Goal: Task Accomplishment & Management: Complete application form

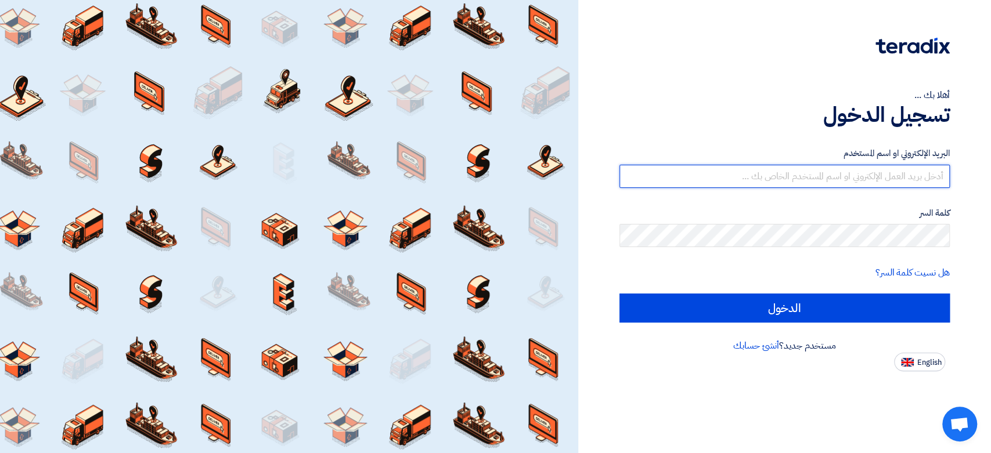
type input "[EMAIL_ADDRESS][DOMAIN_NAME]"
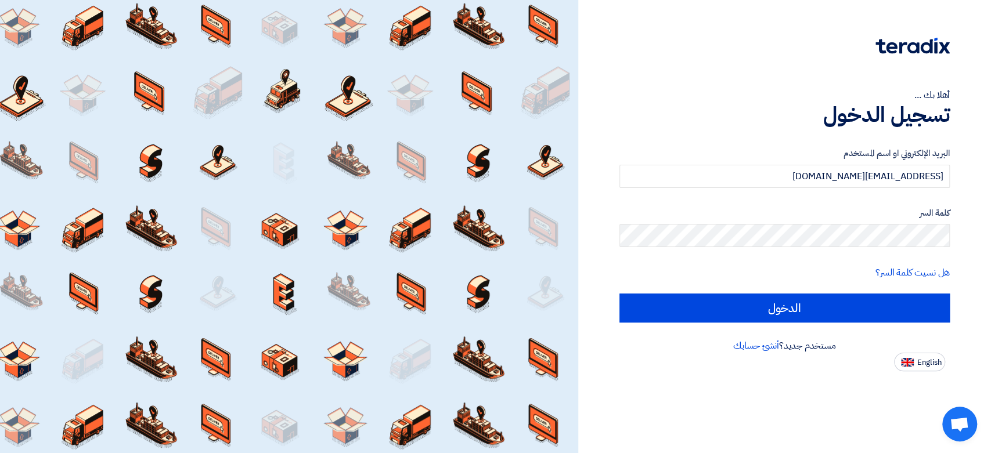
click at [923, 372] on div "أهلا بك ... تسجيل الدخول البريد الإلكتروني او اسم [PERSON_NAME] [PERSON_NAME][E…" at bounding box center [784, 226] width 413 height 453
click at [923, 364] on span "English" at bounding box center [929, 363] width 24 height 8
type input "Sign in"
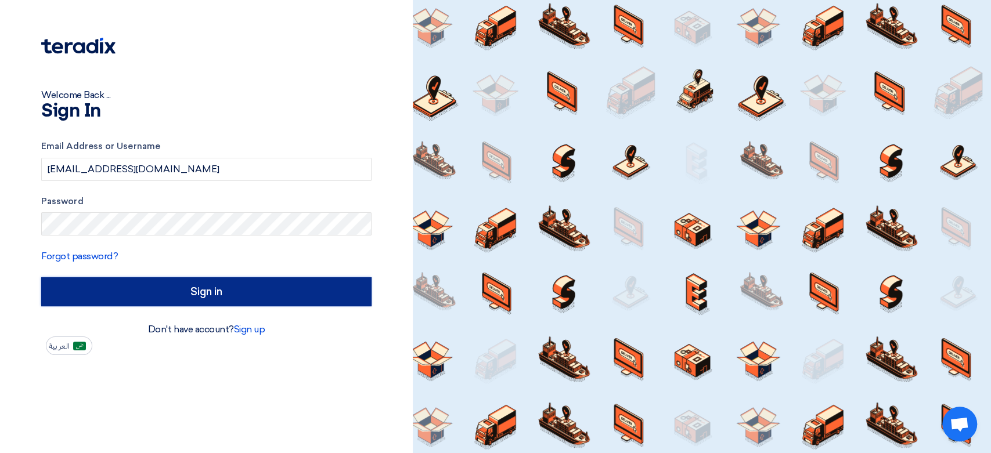
click at [181, 301] on input "Sign in" at bounding box center [206, 291] width 330 height 29
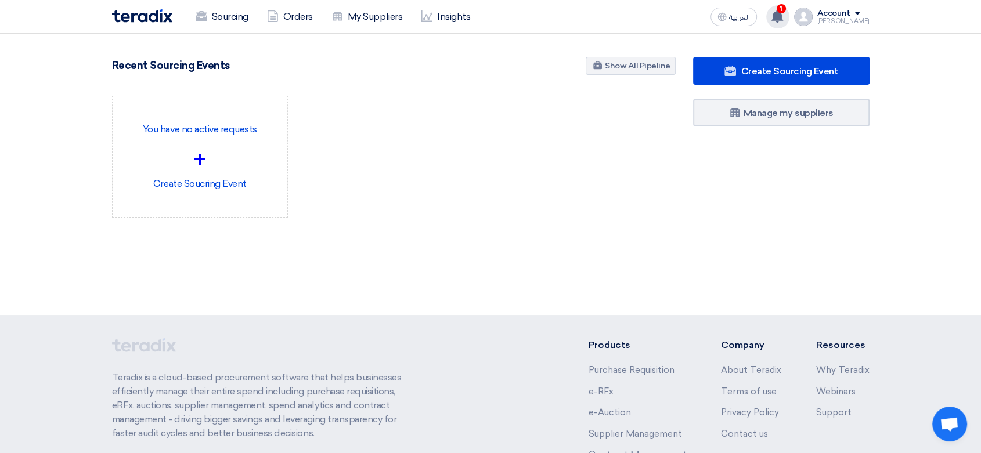
click at [771, 16] on use at bounding box center [777, 16] width 12 height 13
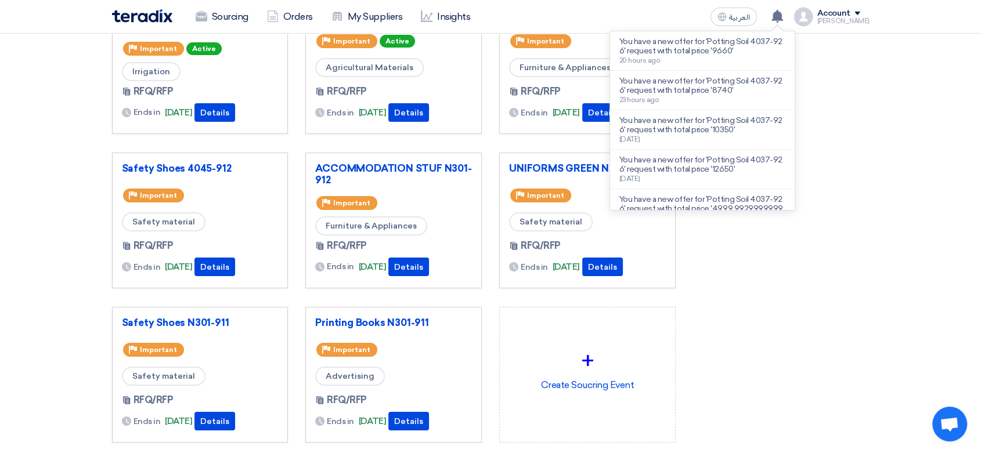
scroll to position [129, 0]
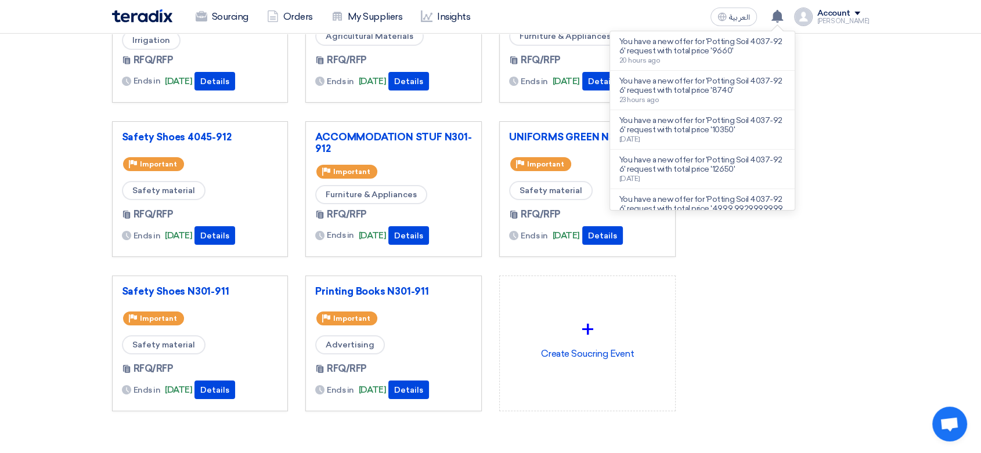
click at [766, 277] on div "Create Sourcing Event Manage my suppliers" at bounding box center [781, 193] width 194 height 530
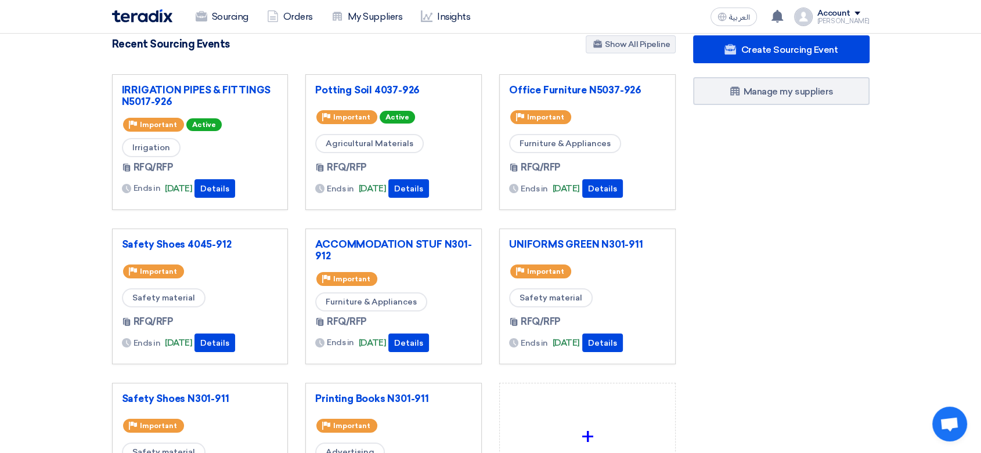
scroll to position [0, 0]
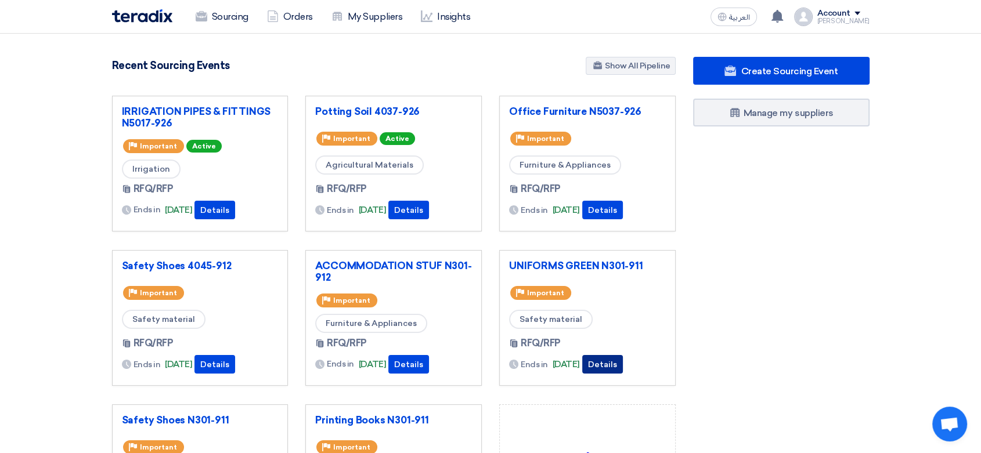
click at [623, 359] on button "Details" at bounding box center [602, 364] width 41 height 19
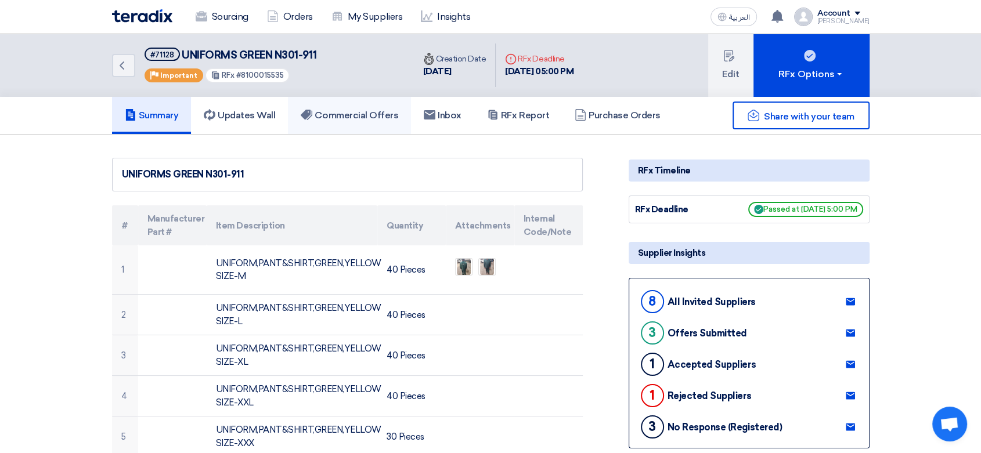
click at [341, 114] on h5 "Commercial Offers" at bounding box center [350, 116] width 98 height 12
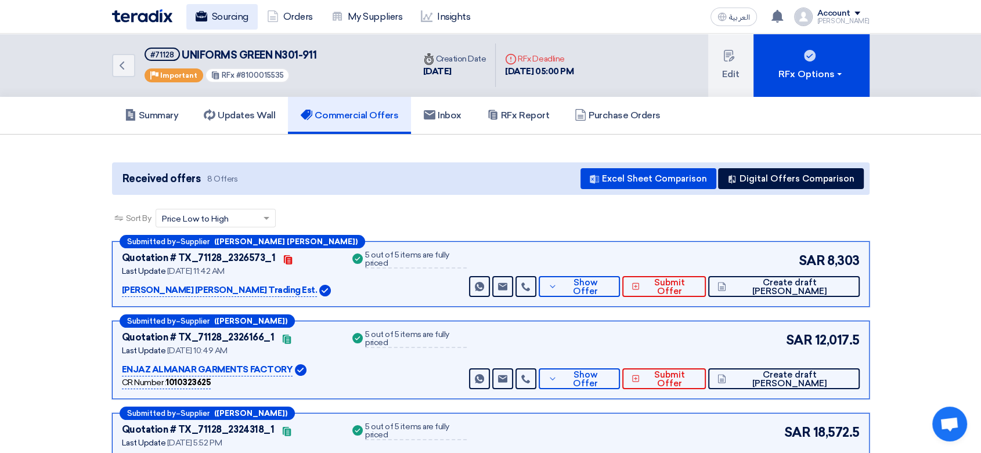
click at [228, 17] on link "Sourcing" at bounding box center [221, 17] width 71 height 26
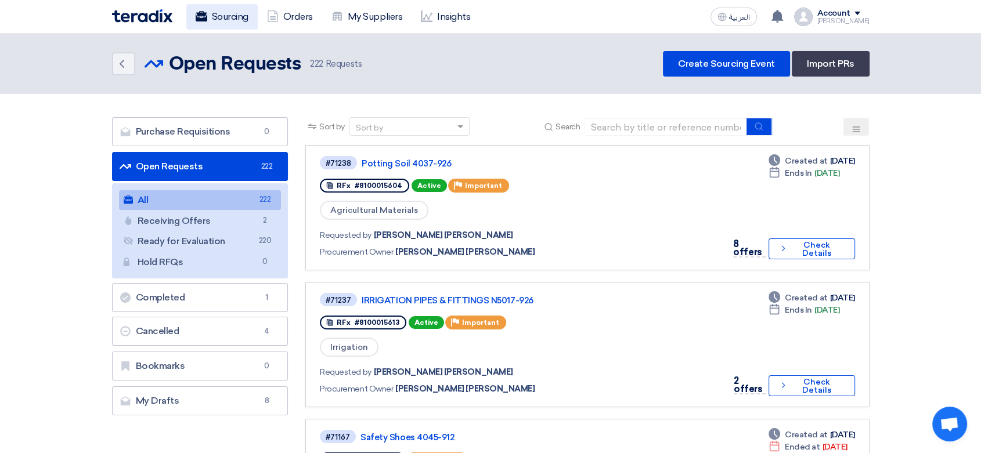
click at [225, 20] on link "Sourcing" at bounding box center [221, 17] width 71 height 26
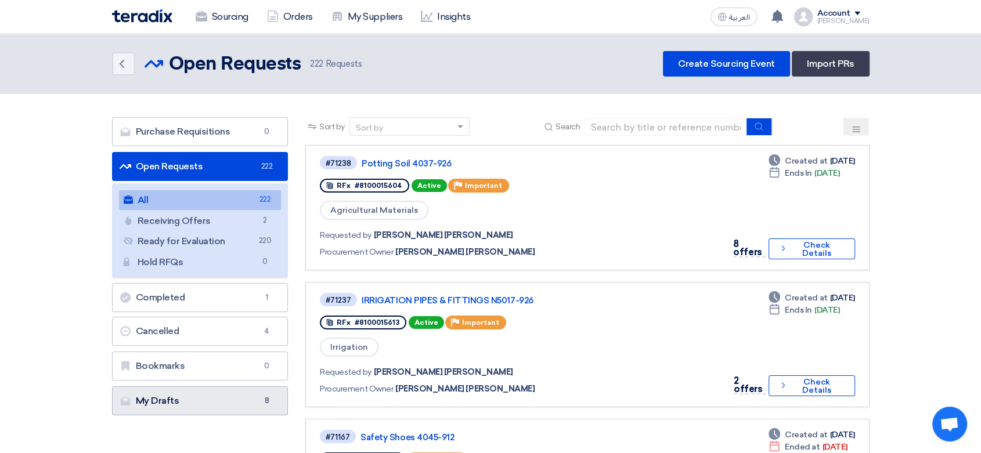
click at [188, 402] on link "My Drafts My Drafts 8" at bounding box center [200, 401] width 176 height 29
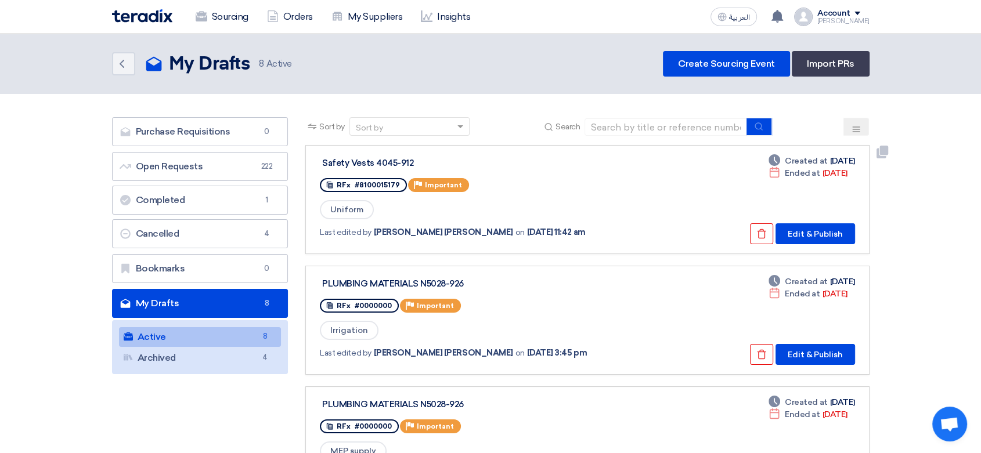
click at [387, 163] on div "Safety Vests 4045-912" at bounding box center [467, 163] width 290 height 10
click at [804, 233] on button "Edit & Publish" at bounding box center [815, 233] width 80 height 21
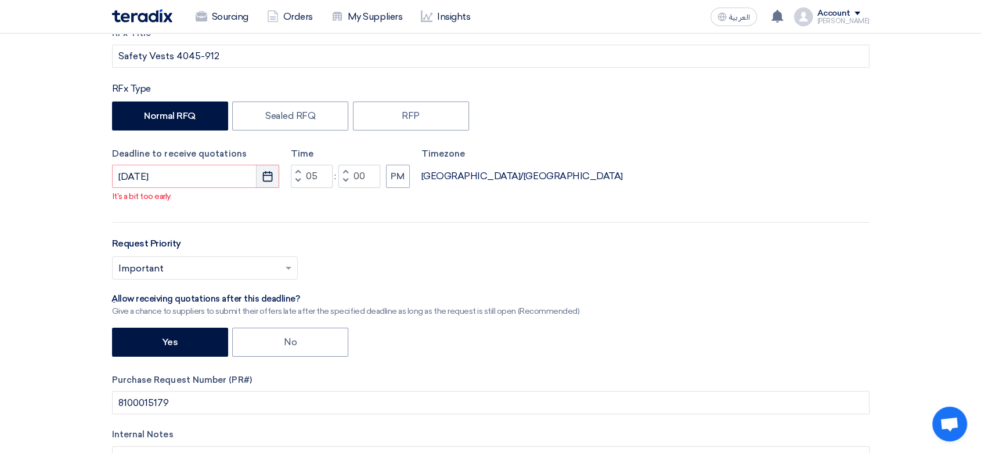
scroll to position [193, 0]
click at [268, 174] on icon "Pick a date" at bounding box center [268, 176] width 12 height 12
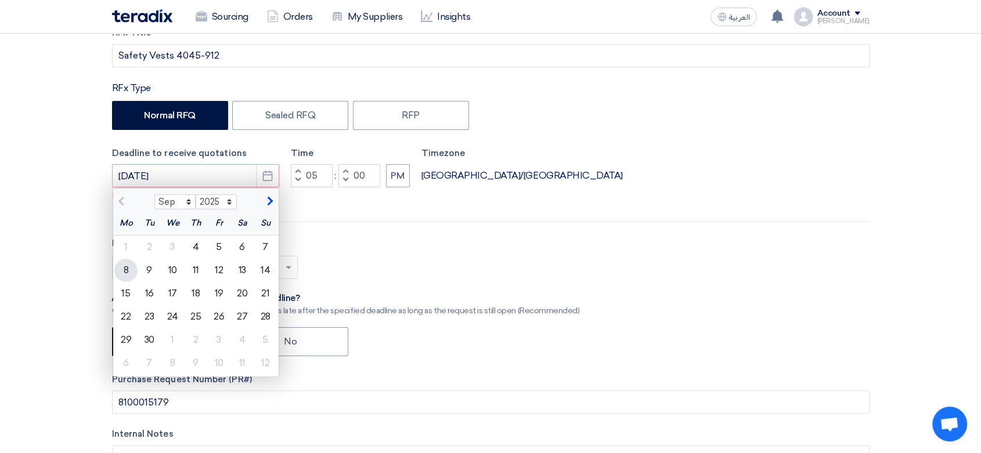
click at [130, 270] on div "8" at bounding box center [125, 270] width 23 height 23
type input "[DATE]"
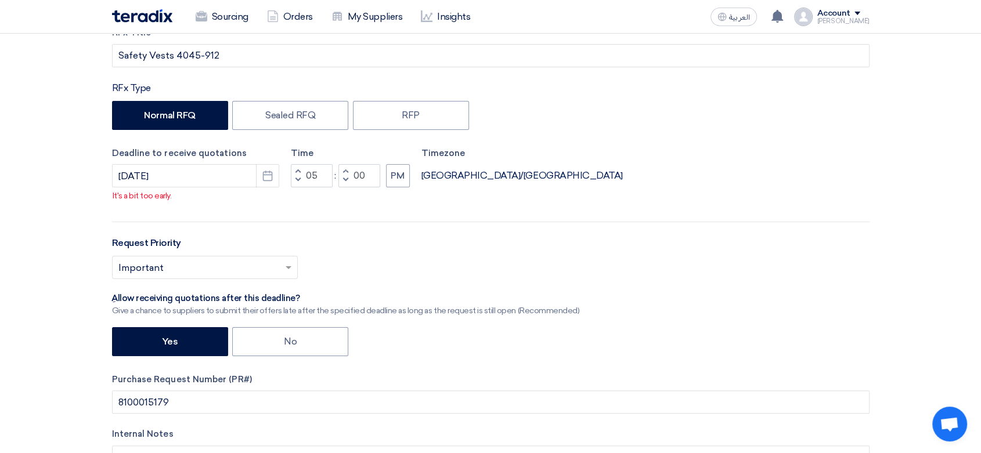
click at [197, 263] on input "text" at bounding box center [198, 268] width 161 height 19
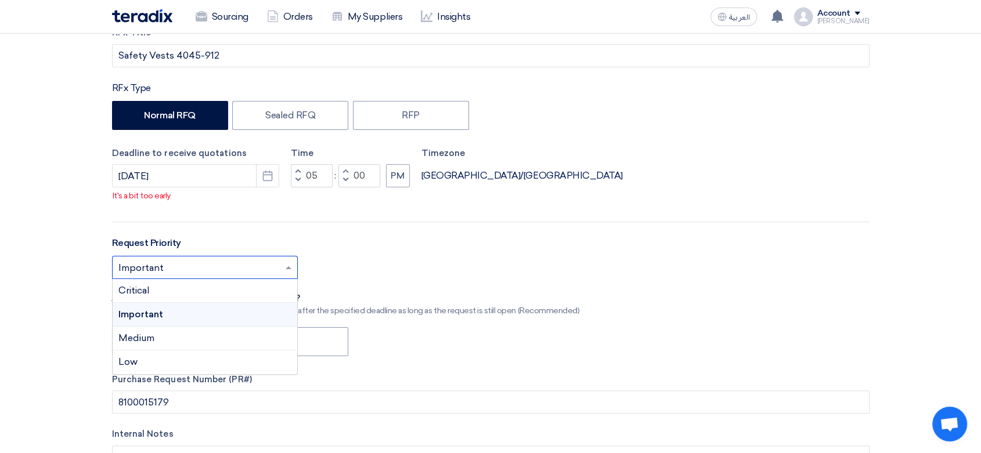
click at [169, 310] on div "Important" at bounding box center [205, 315] width 185 height 24
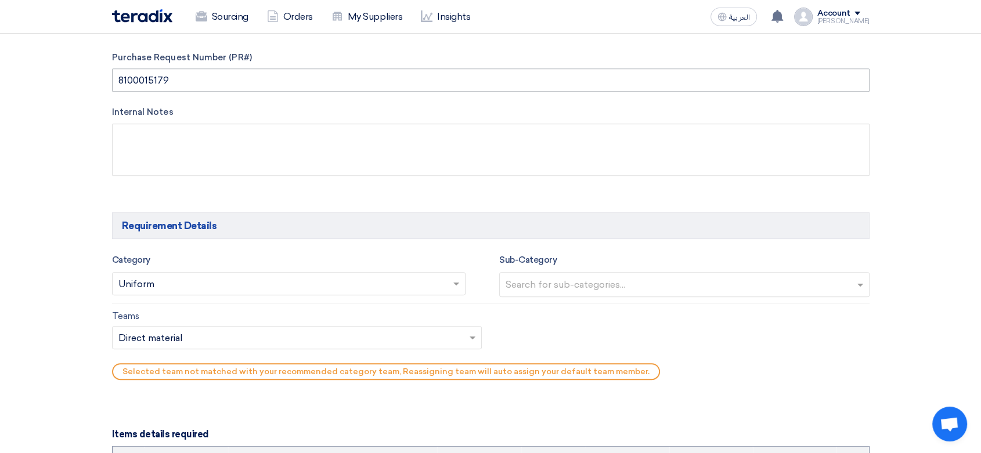
scroll to position [580, 0]
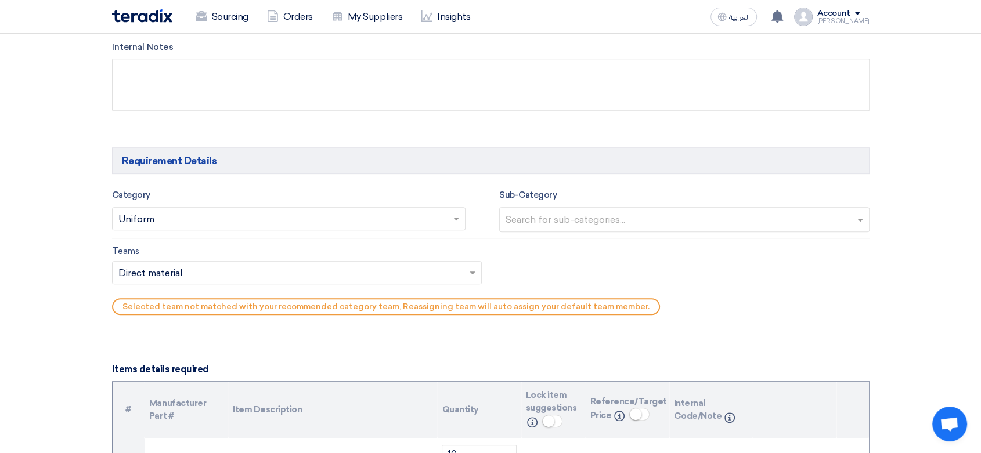
click at [567, 228] on input "text" at bounding box center [685, 220] width 360 height 19
click at [576, 276] on div "Teams Teams.. × Direct material × Selected team not matched with your recommend…" at bounding box center [490, 282] width 775 height 77
click at [453, 225] on span at bounding box center [457, 219] width 15 height 14
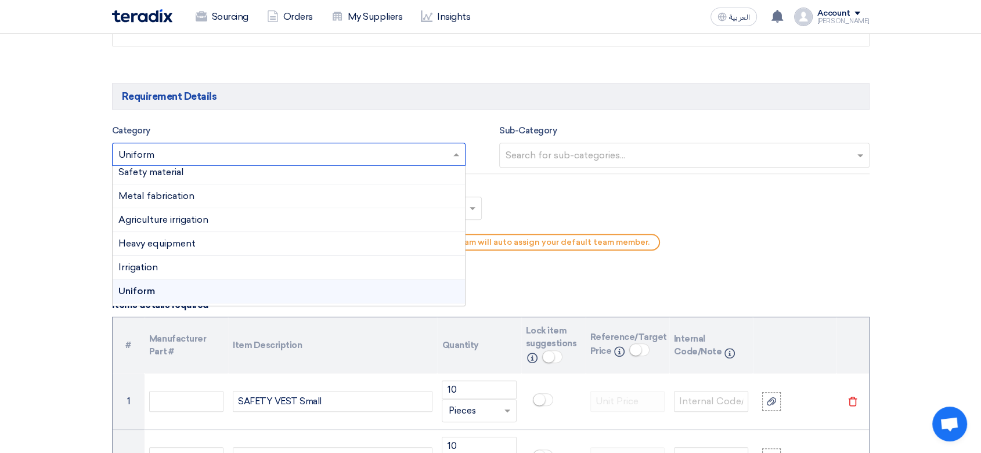
scroll to position [36, 0]
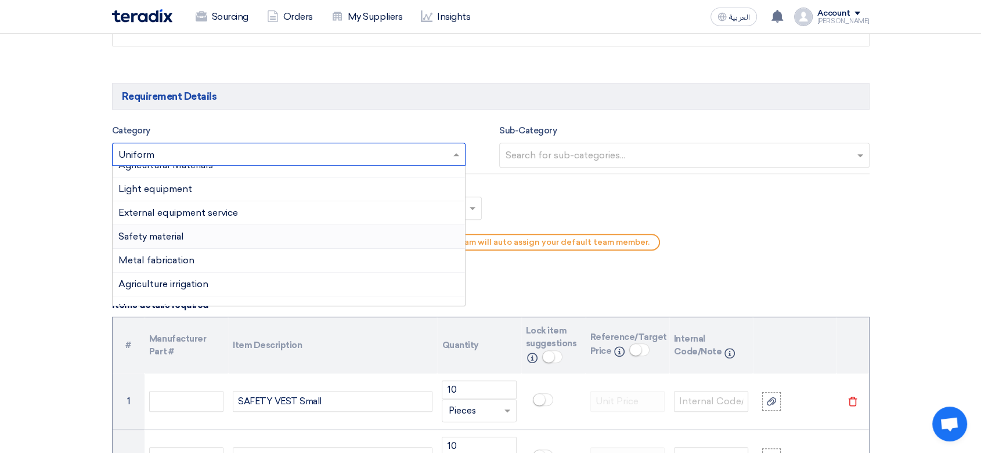
click at [228, 233] on div "Safety material" at bounding box center [289, 237] width 353 height 24
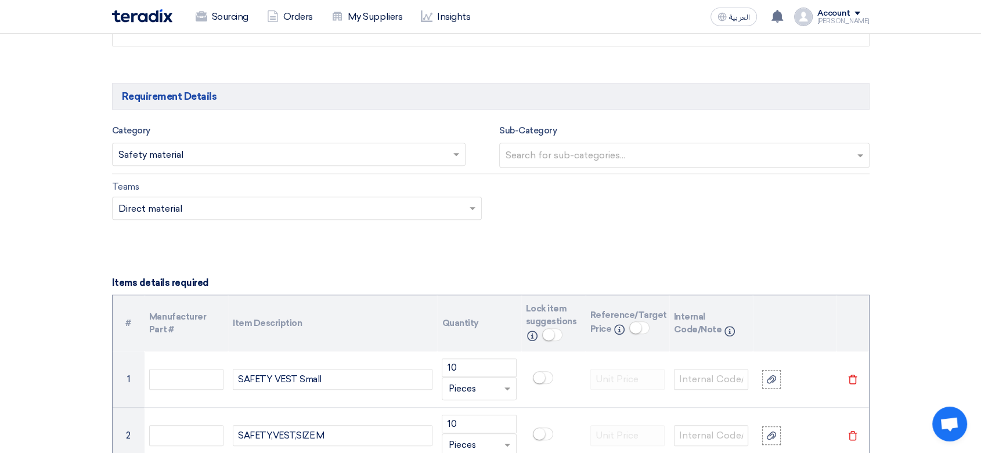
click at [661, 150] on input "text" at bounding box center [685, 156] width 360 height 19
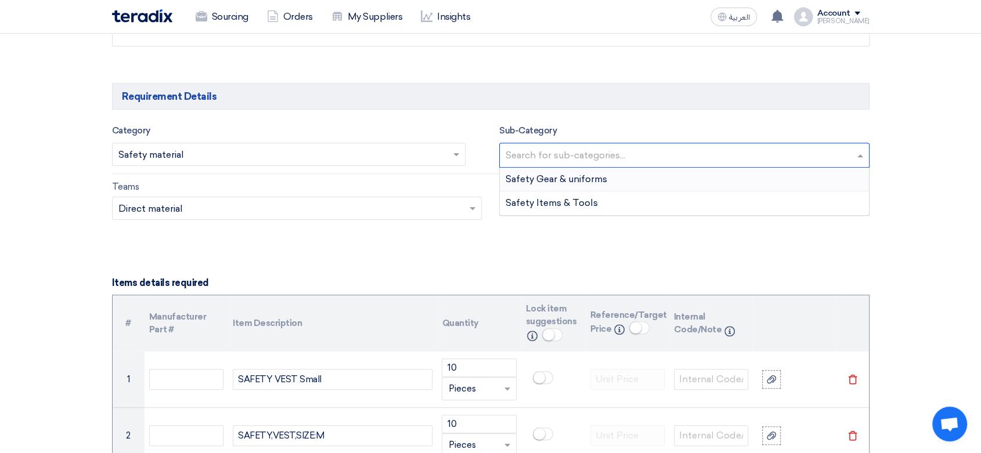
click at [611, 183] on div "Safety Gear & uniforms" at bounding box center [684, 180] width 369 height 24
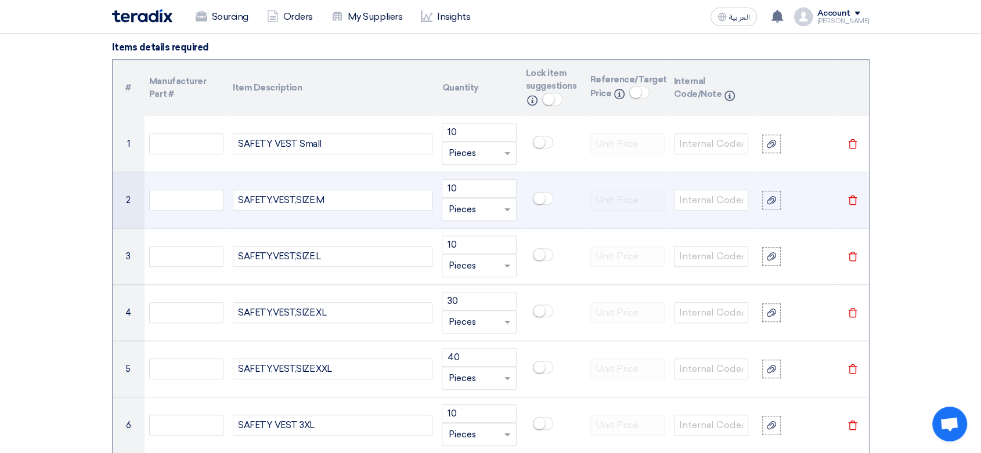
scroll to position [902, 0]
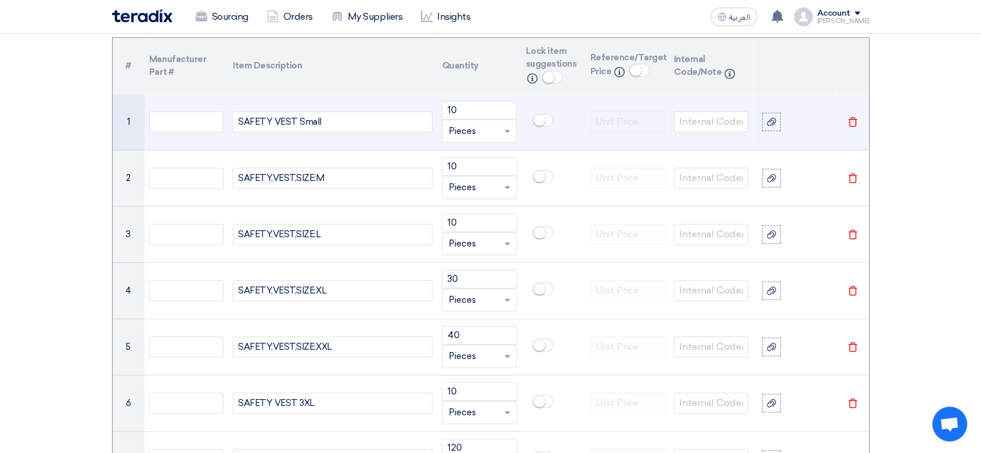
click at [854, 121] on icon "Delete" at bounding box center [852, 122] width 10 height 10
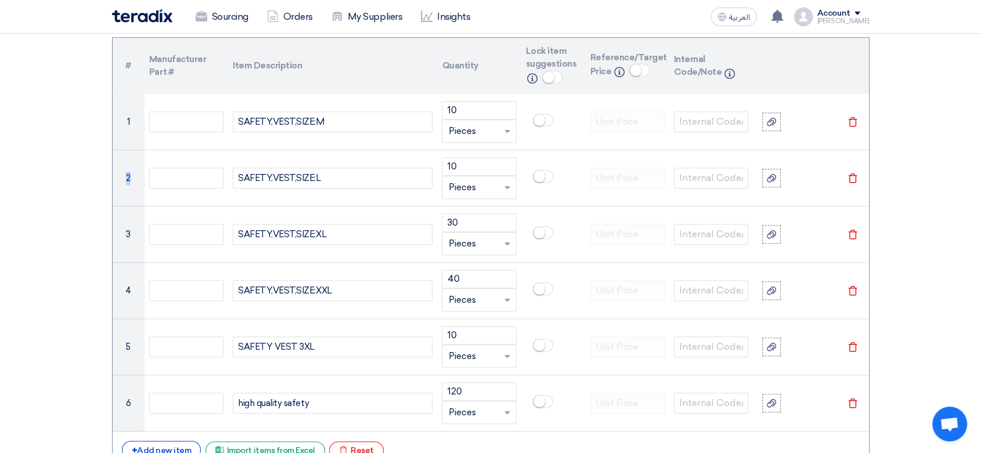
click at [854, 121] on icon "Delete" at bounding box center [852, 122] width 10 height 10
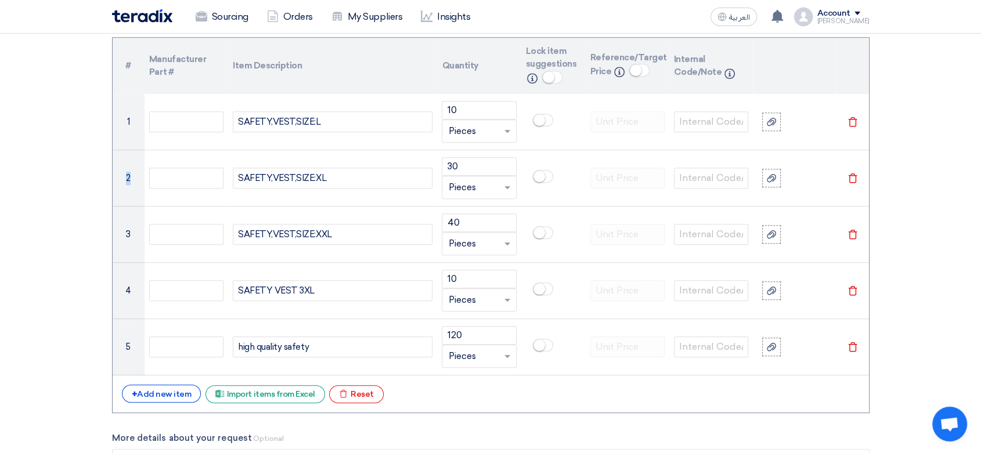
click at [854, 121] on icon "Delete" at bounding box center [852, 122] width 10 height 10
click at [854, 173] on icon "Delete" at bounding box center [852, 178] width 10 height 10
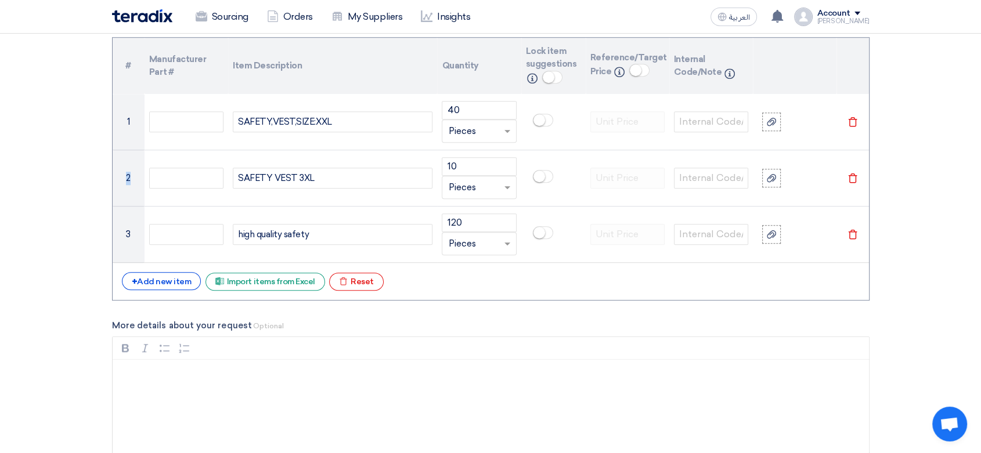
click at [854, 121] on icon "Delete" at bounding box center [852, 122] width 10 height 10
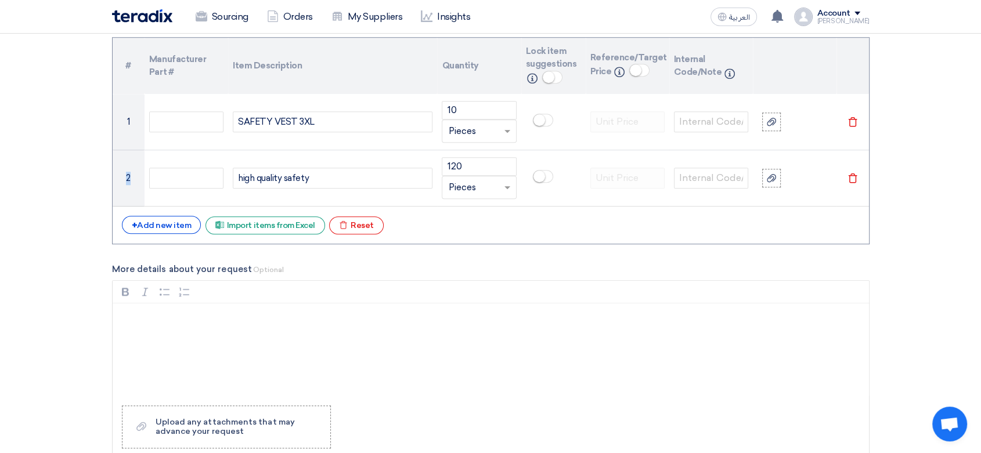
click at [854, 121] on icon "Delete" at bounding box center [852, 122] width 10 height 10
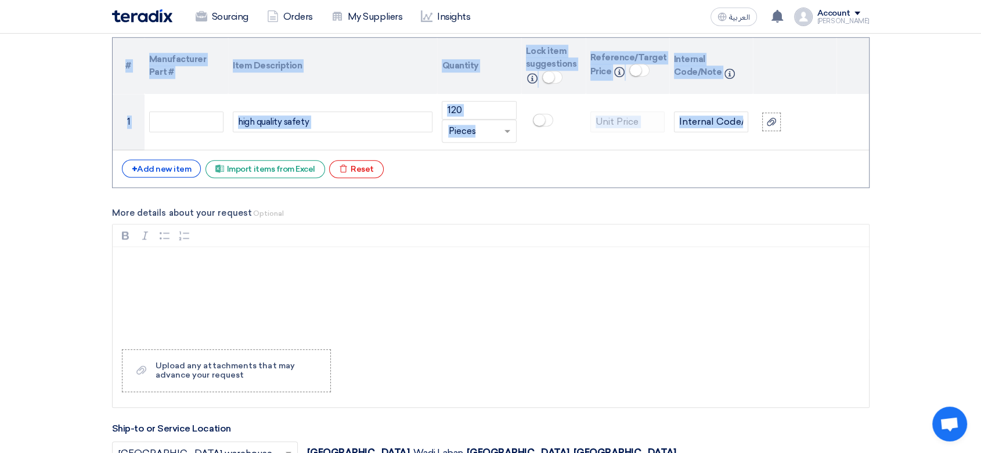
click at [854, 121] on table "# Manufacturer Part # Item Description Quantity Lock item suggestions Info Refe…" at bounding box center [491, 94] width 756 height 113
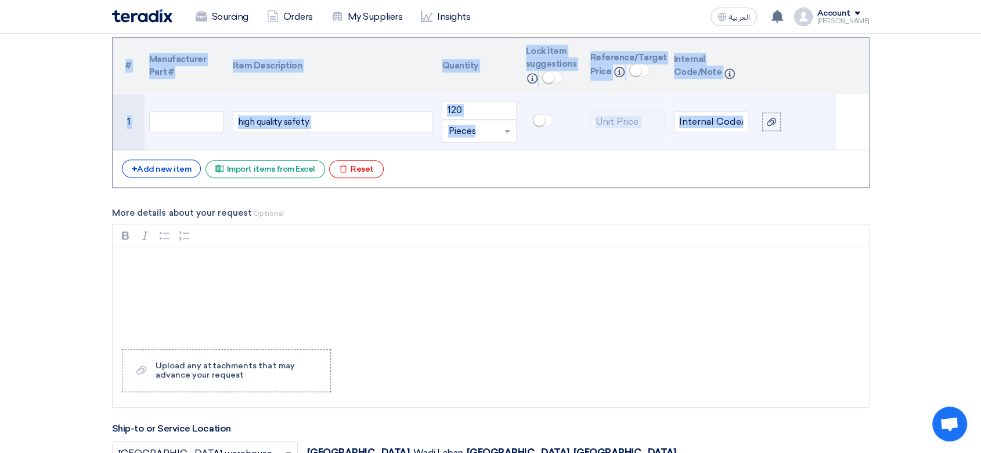
click at [338, 120] on div "high quality safety" at bounding box center [333, 121] width 200 height 21
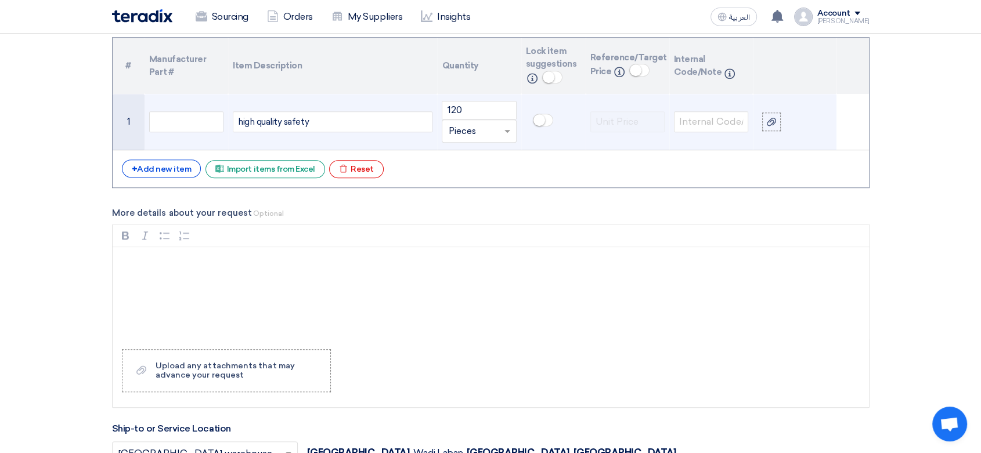
click at [338, 120] on div "high quality safety" at bounding box center [333, 121] width 200 height 21
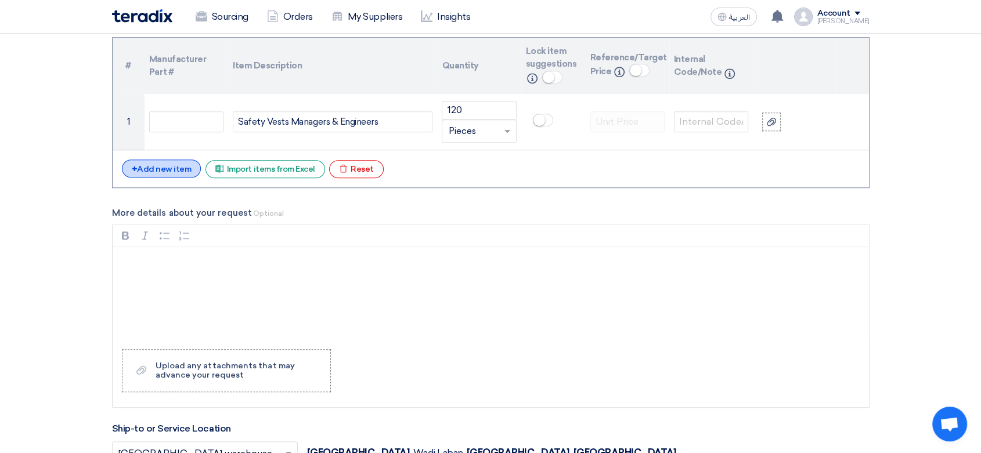
click at [158, 166] on div "+ Add new item" at bounding box center [162, 169] width 80 height 18
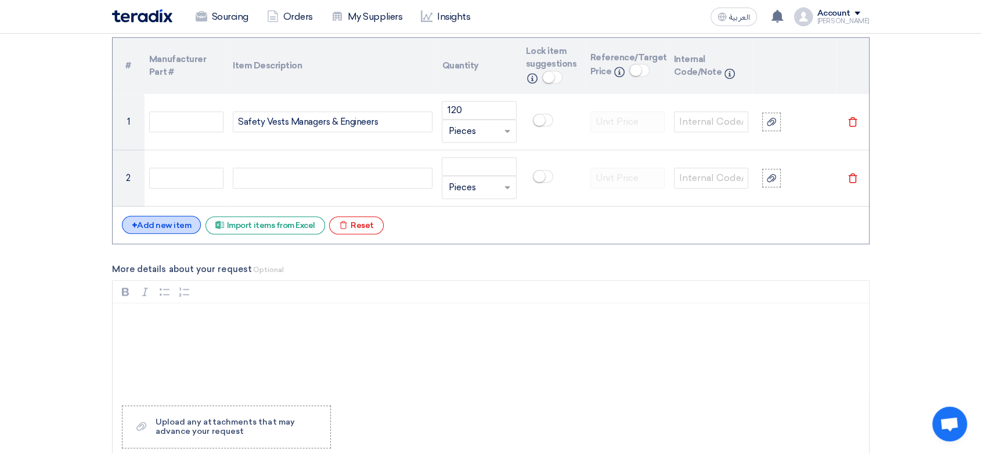
click at [171, 221] on div "+ Add new item" at bounding box center [162, 225] width 80 height 18
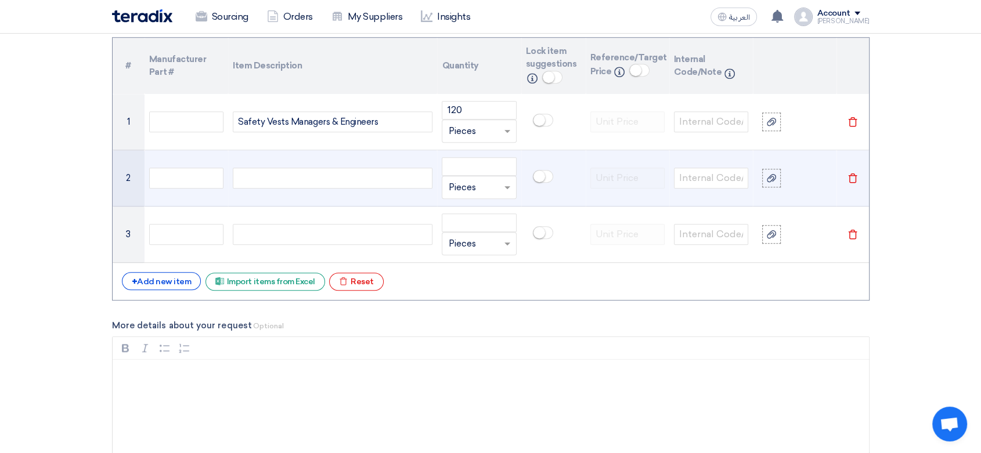
click at [288, 176] on div at bounding box center [333, 178] width 200 height 21
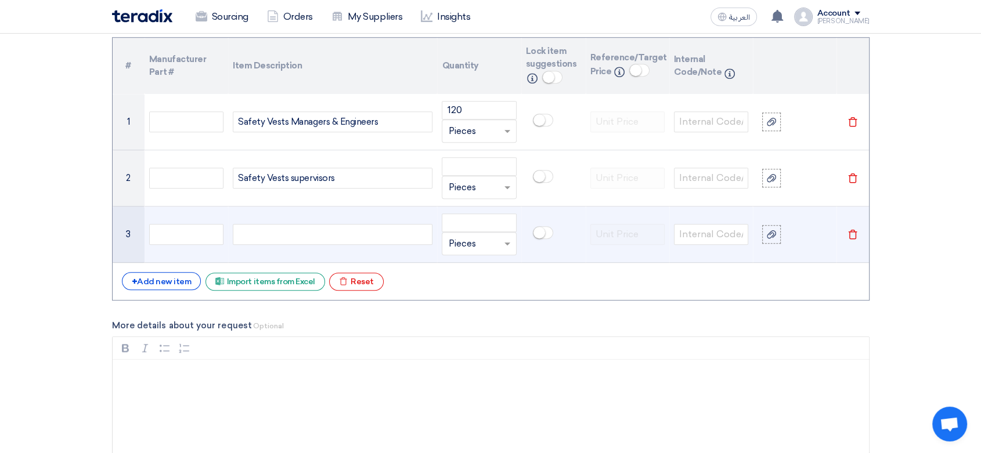
click at [322, 235] on div at bounding box center [333, 234] width 200 height 21
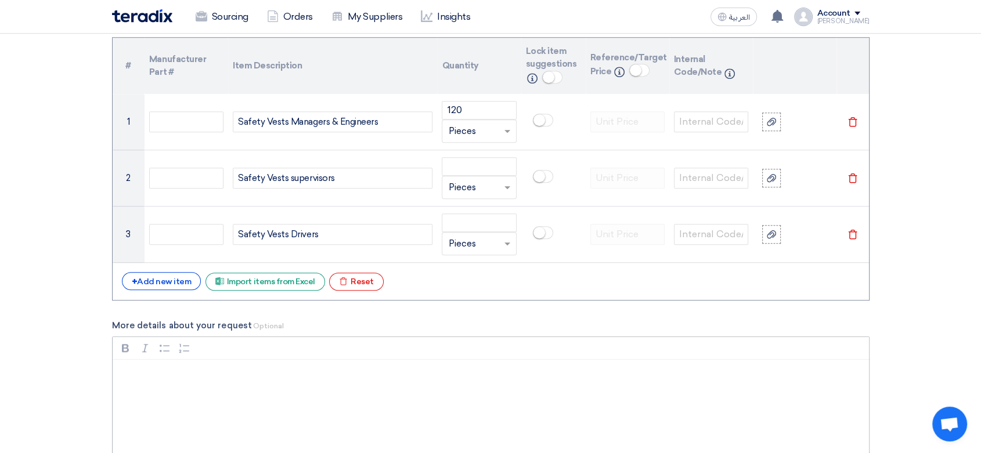
click at [212, 375] on p "Rich Text Editor, main" at bounding box center [495, 375] width 736 height 14
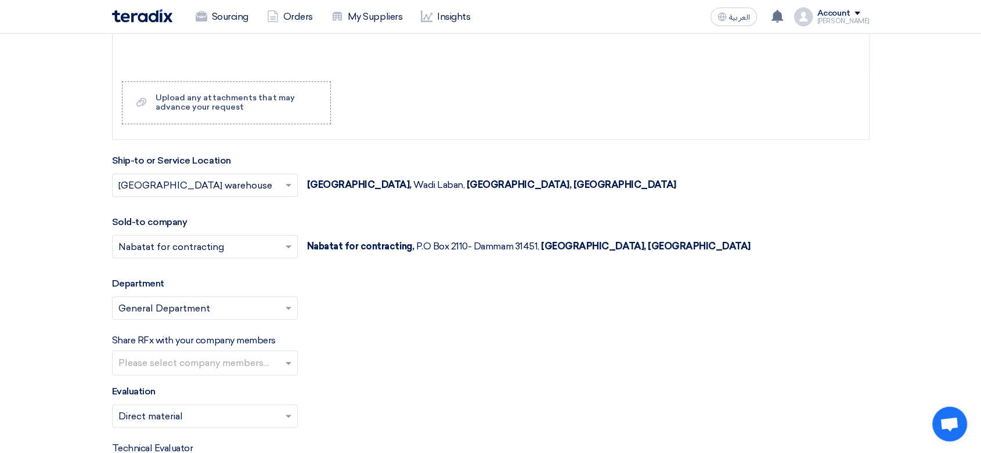
scroll to position [1205, 0]
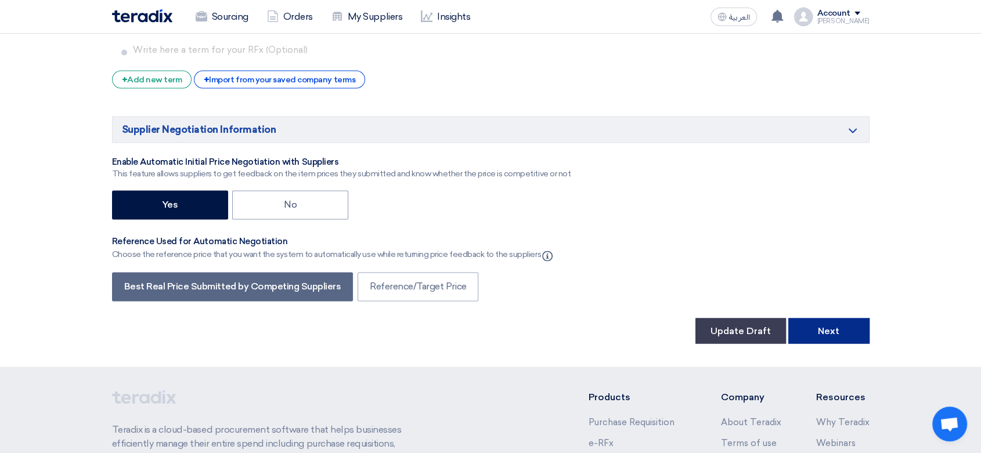
click at [841, 338] on button "Next" at bounding box center [828, 331] width 81 height 26
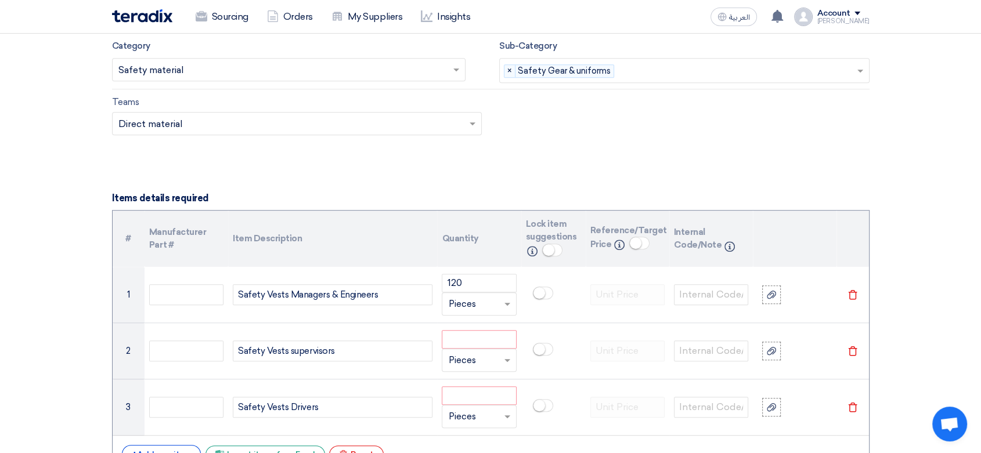
scroll to position [774, 0]
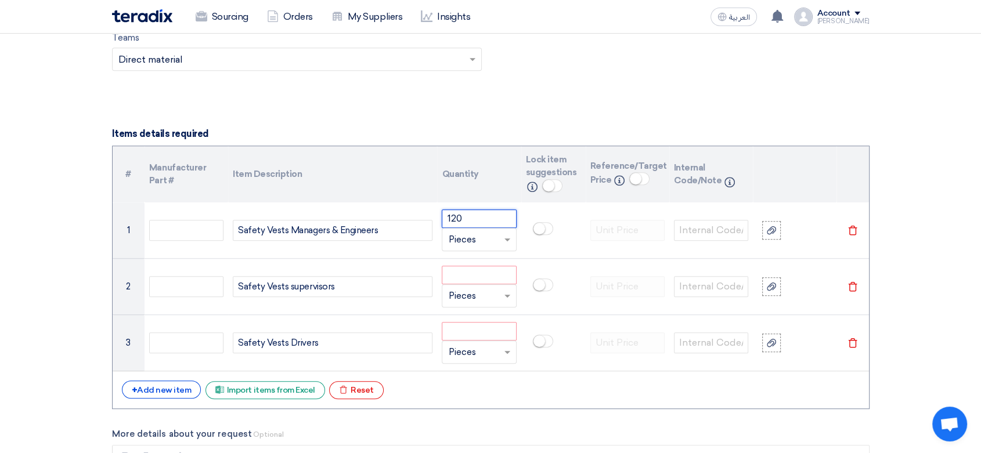
drag, startPoint x: 486, startPoint y: 216, endPoint x: 406, endPoint y: 198, distance: 81.5
click at [406, 198] on table "# Manufacturer Part # Item Description Quantity Lock item suggestions Info Refe…" at bounding box center [491, 259] width 756 height 226
type input "10"
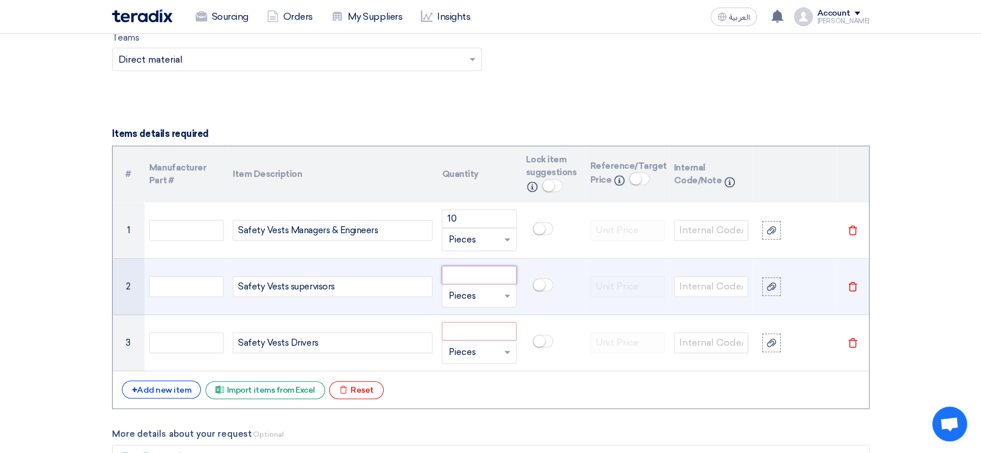
click at [492, 269] on input "number" at bounding box center [479, 275] width 74 height 19
type input "100"
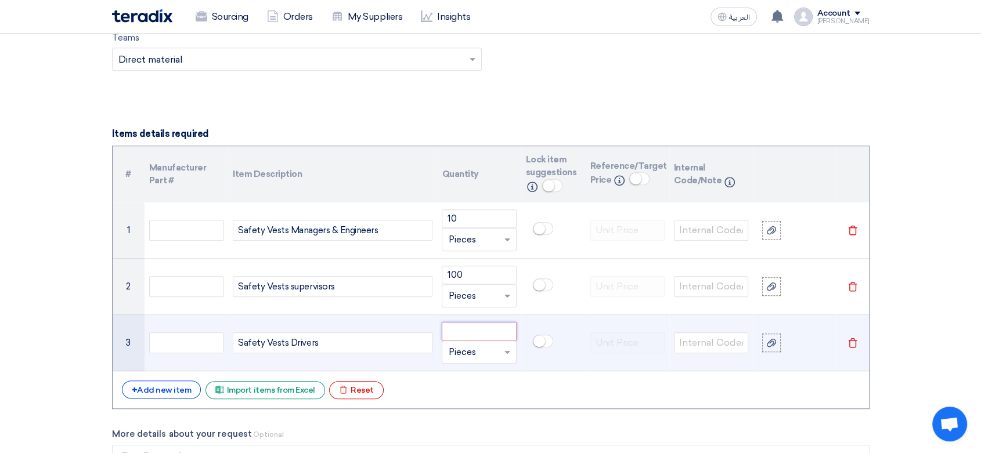
click at [490, 324] on input "number" at bounding box center [479, 331] width 74 height 19
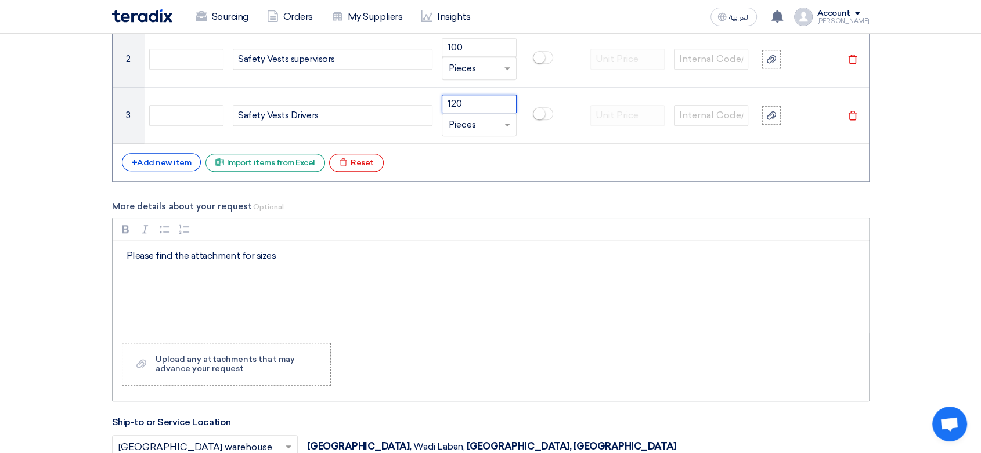
scroll to position [1096, 0]
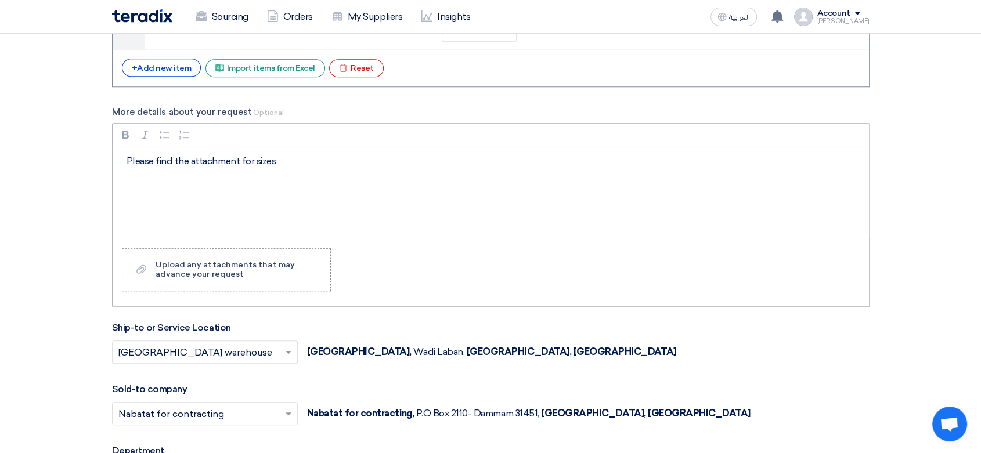
type input "120"
click at [211, 266] on div "Upload any attachments that may advance your request" at bounding box center [237, 270] width 163 height 19
click at [0, 0] on input "Upload a file Upload any attachments that may advance your request" at bounding box center [0, 0] width 0 height 0
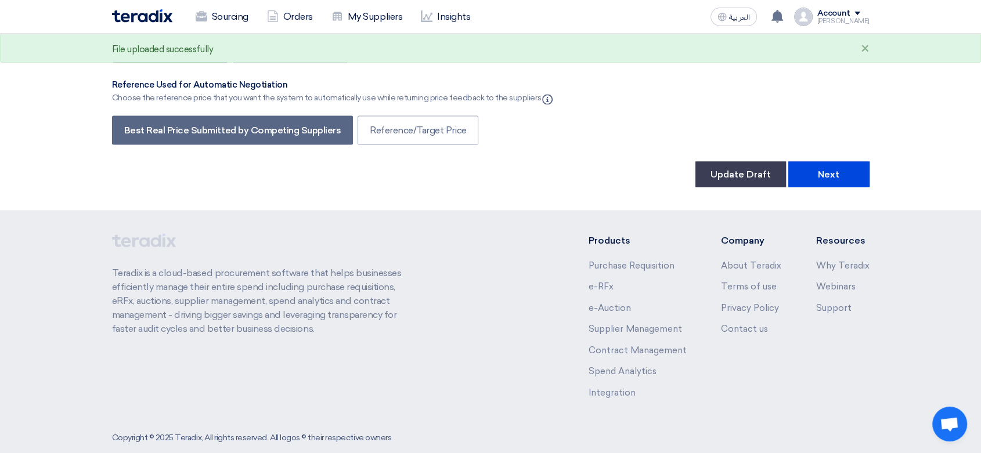
scroll to position [2116, 0]
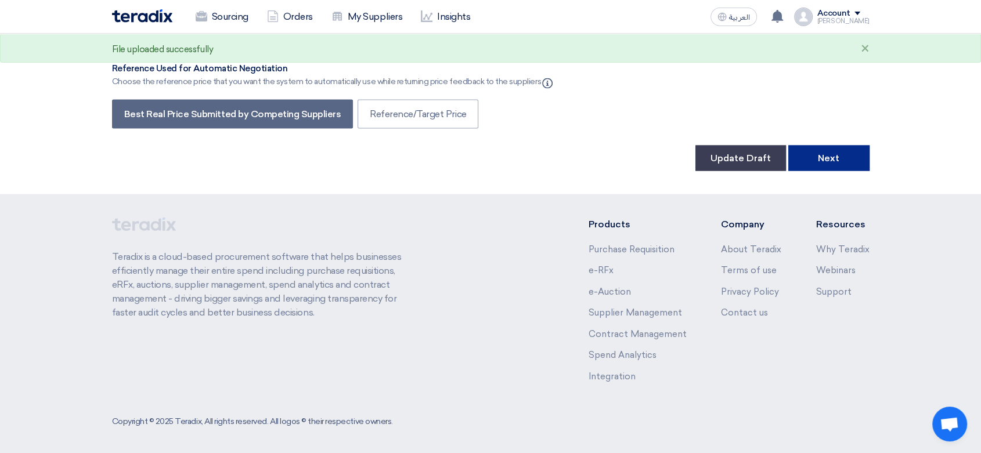
click at [833, 164] on button "Next" at bounding box center [828, 158] width 81 height 26
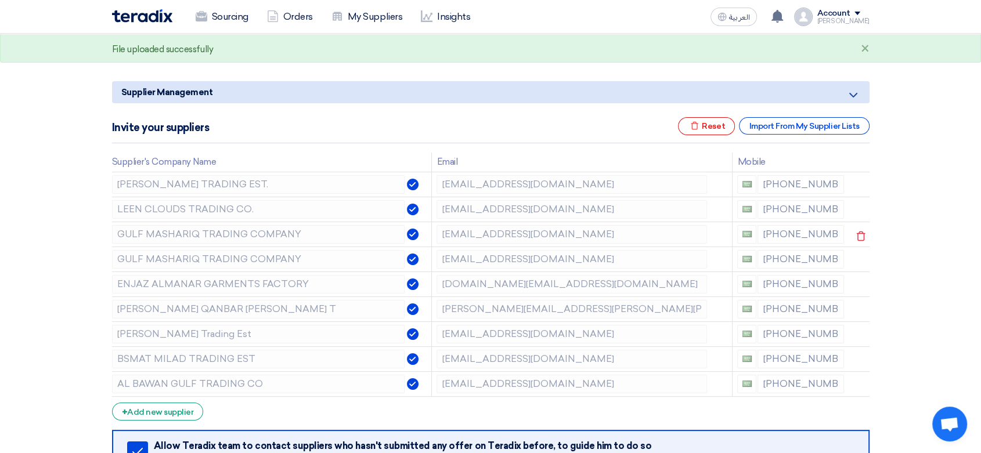
scroll to position [129, 0]
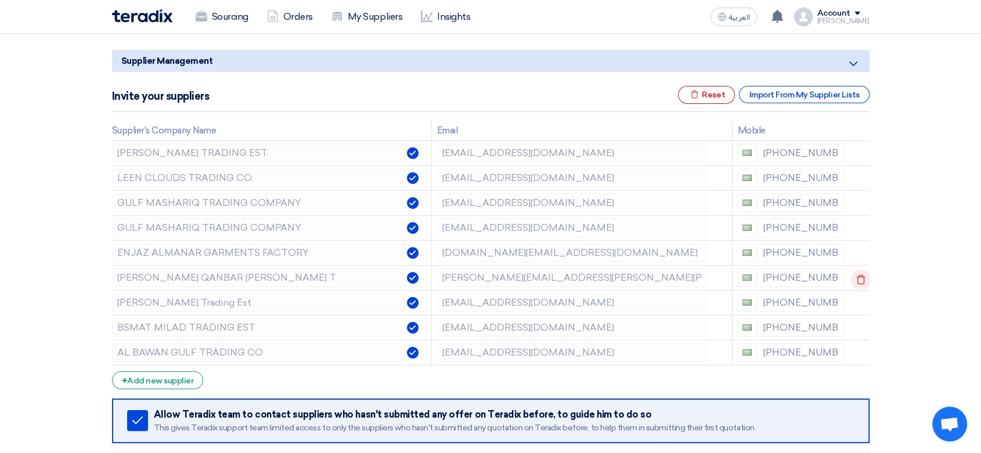
click at [860, 279] on icon at bounding box center [861, 280] width 20 height 20
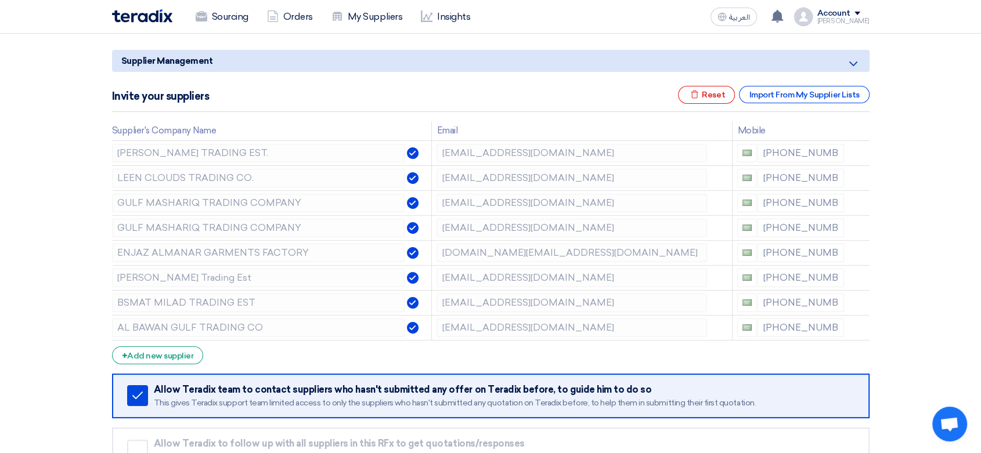
click at [0, 0] on icon at bounding box center [0, 0] width 0 height 0
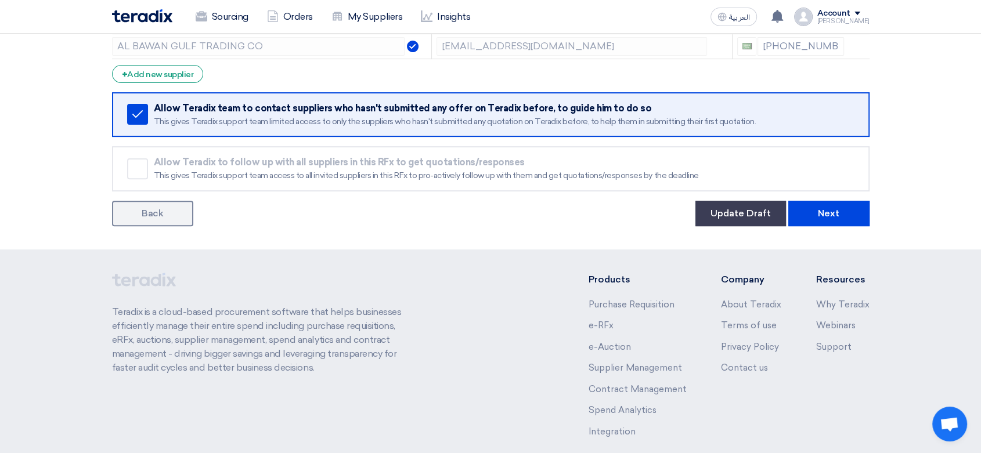
scroll to position [441, 0]
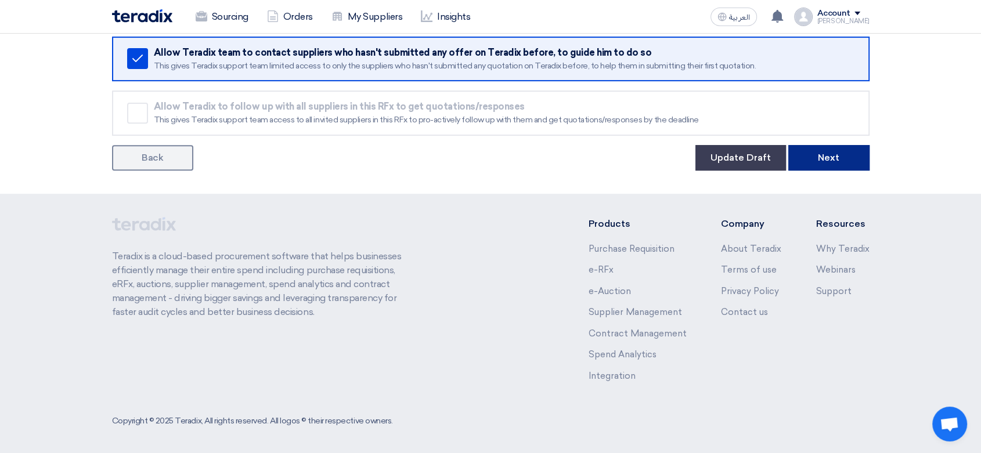
click at [822, 153] on button "Next" at bounding box center [828, 158] width 81 height 26
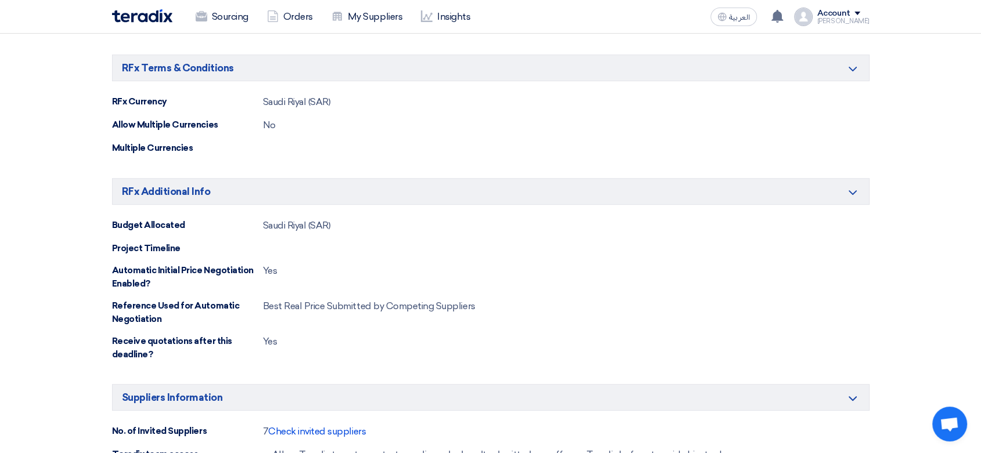
scroll to position [795, 0]
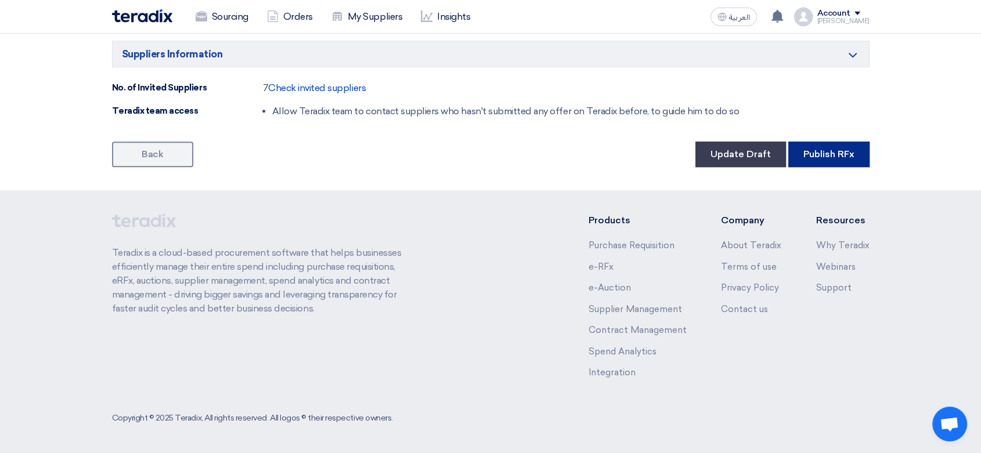
click at [820, 153] on button "Publish RFx" at bounding box center [828, 155] width 81 height 26
